Goal: Transaction & Acquisition: Purchase product/service

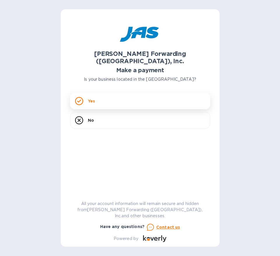
click at [105, 93] on div "Yes" at bounding box center [140, 101] width 140 height 16
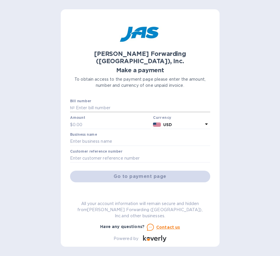
click at [87, 104] on input "text" at bounding box center [142, 108] width 135 height 9
click at [102, 104] on input "text" at bounding box center [142, 108] width 135 height 9
paste input "ATL503262142"
type input "ATL503262142"
click at [113, 121] on input "text" at bounding box center [112, 124] width 78 height 9
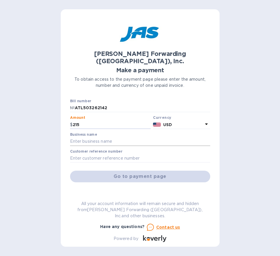
type input "215"
click at [116, 137] on input "text" at bounding box center [140, 141] width 140 height 9
type input "Almeco USA, Inc."
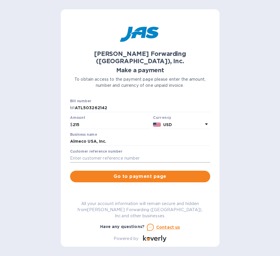
click at [112, 154] on input "text" at bounding box center [140, 158] width 140 height 9
paste input "HOUSE: 15030130906 JOB:"
type input "HOUSE: 15030130906 JOB:"
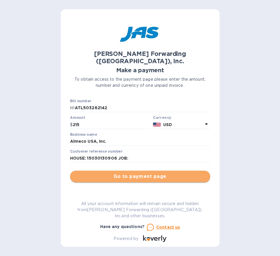
click at [151, 173] on span "Go to payment page" at bounding box center [140, 176] width 131 height 7
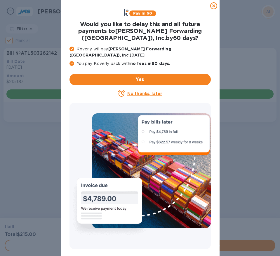
click at [212, 5] on icon at bounding box center [213, 5] width 7 height 7
